Goal: Transaction & Acquisition: Purchase product/service

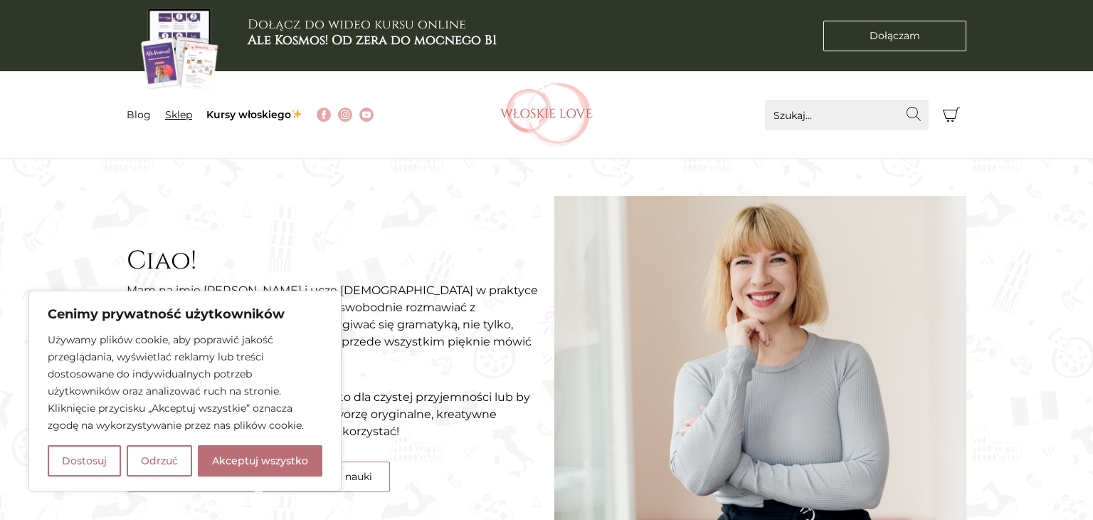
click at [179, 118] on link "Sklep" at bounding box center [178, 114] width 27 height 13
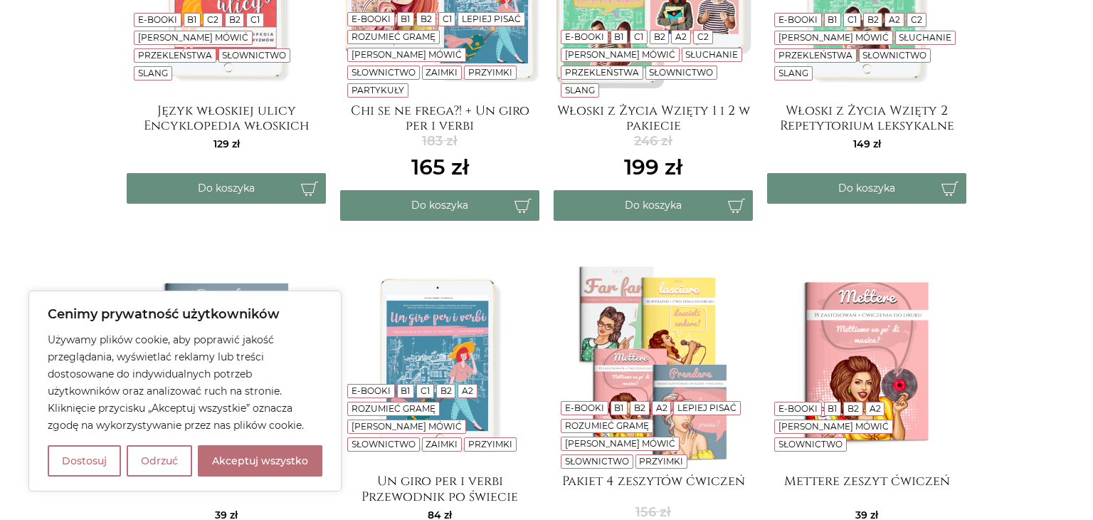
scroll to position [512, 0]
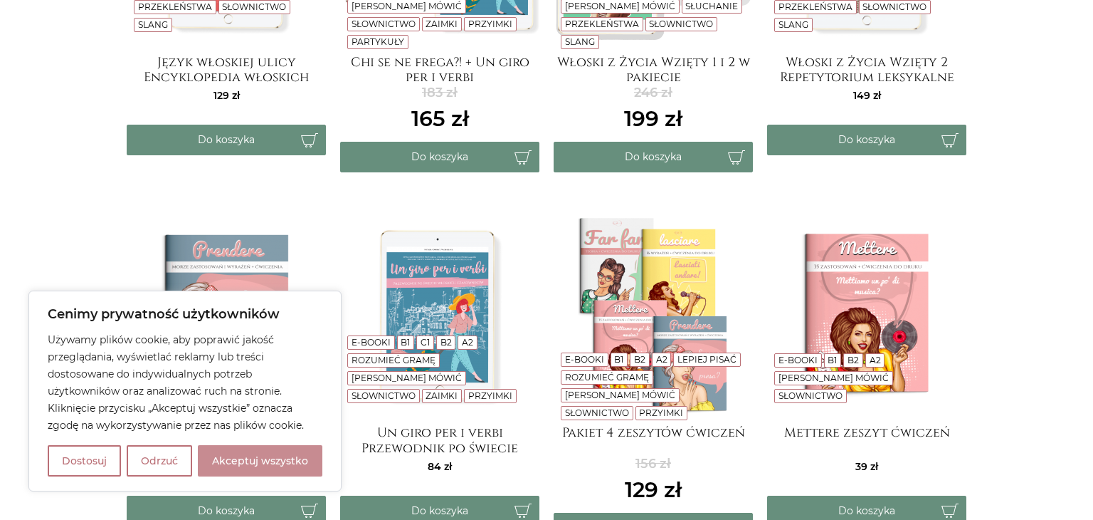
click at [302, 474] on button "Akceptuj wszystko" at bounding box center [260, 460] width 125 height 31
checkbox input "true"
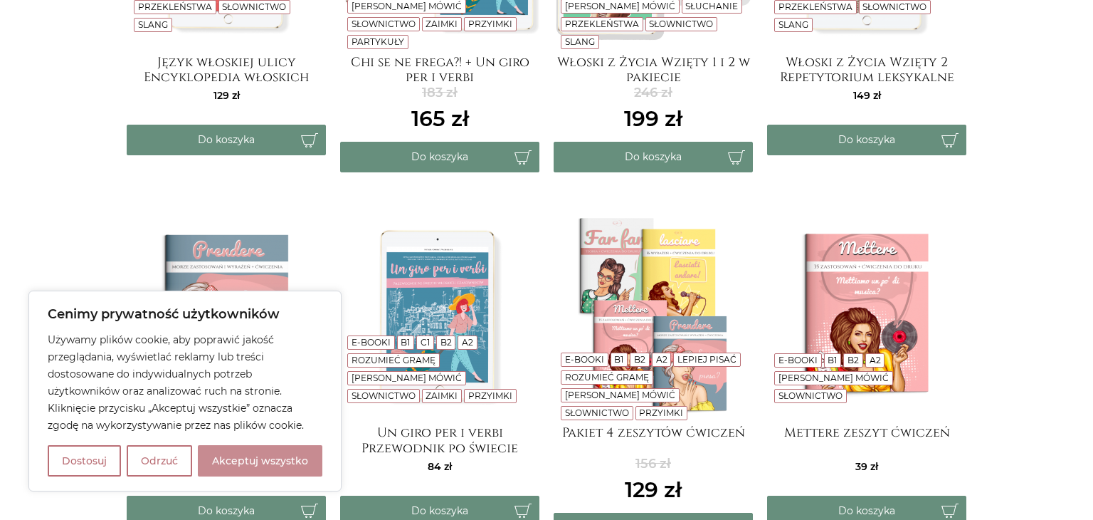
checkbox input "true"
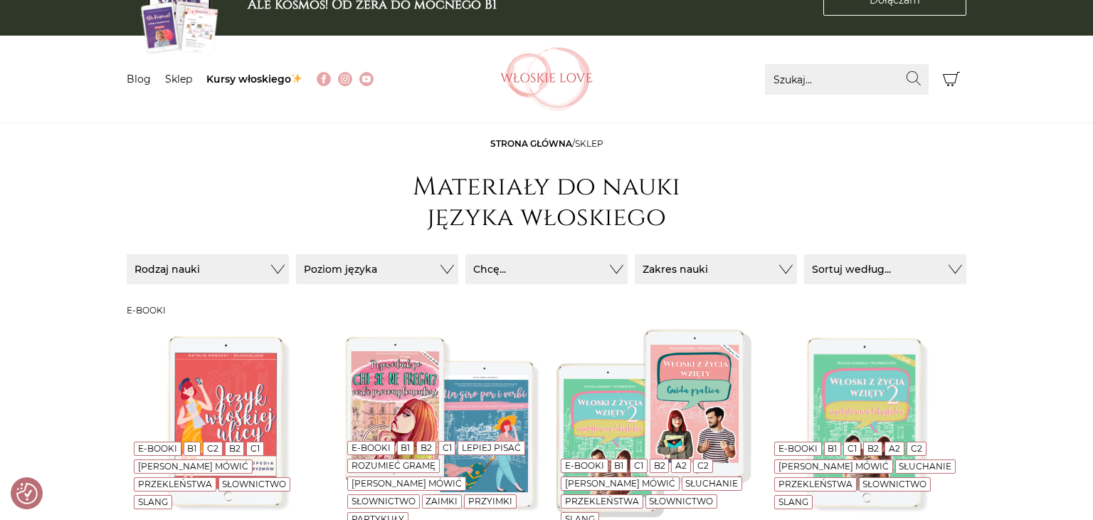
scroll to position [0, 0]
